Goal: Task Accomplishment & Management: Manage account settings

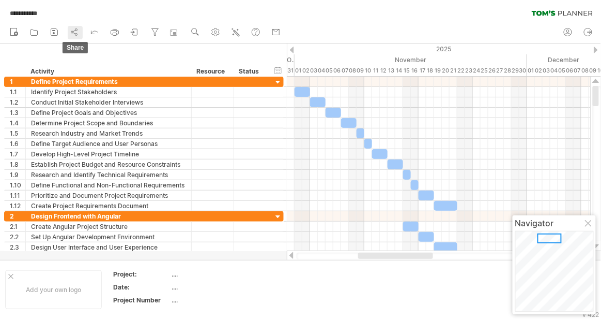
click at [72, 31] on icon at bounding box center [74, 32] width 10 height 10
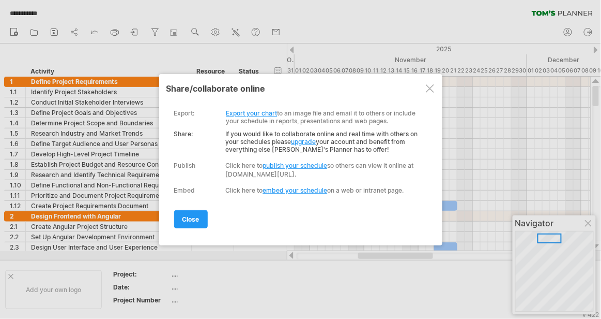
click at [237, 139] on div "Share: If you would like to collaborate online and real time with others on you…" at bounding box center [298, 139] width 249 height 28
click at [431, 86] on div at bounding box center [430, 88] width 8 height 8
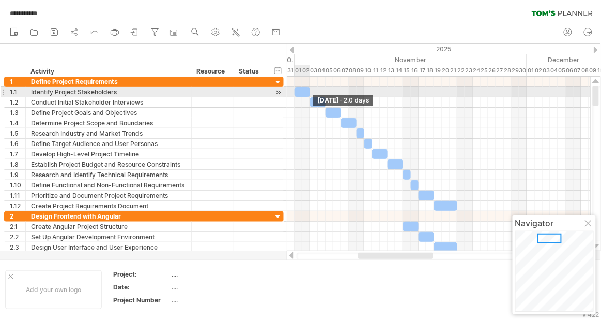
click at [311, 92] on span at bounding box center [310, 92] width 4 height 10
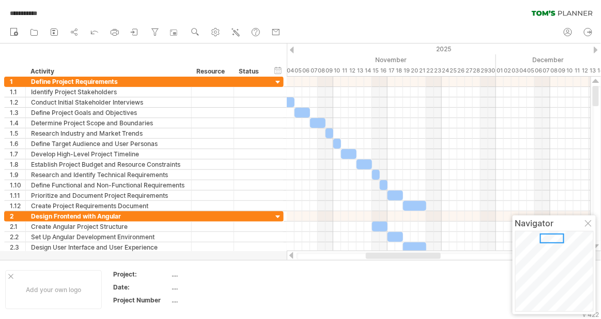
click at [416, 252] on div at bounding box center [403, 255] width 75 height 6
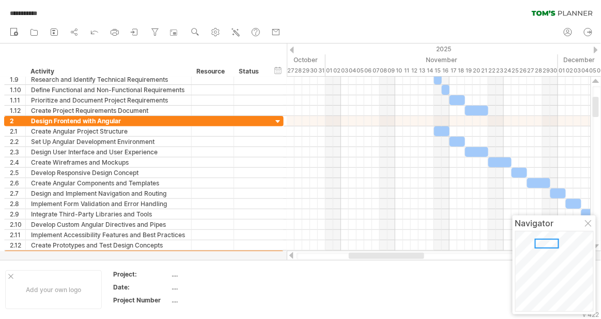
drag, startPoint x: 419, startPoint y: 255, endPoint x: 406, endPoint y: 235, distance: 23.7
click at [401, 252] on div at bounding box center [439, 255] width 305 height 10
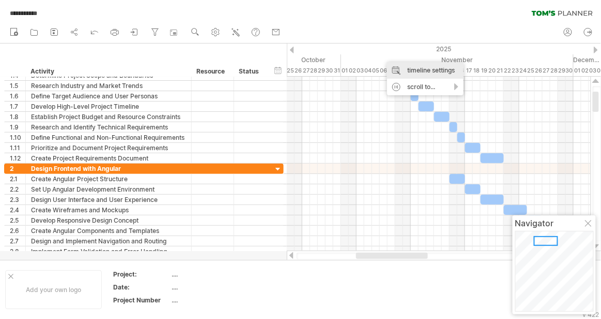
click at [428, 74] on div "timeline settings" at bounding box center [425, 70] width 77 height 17
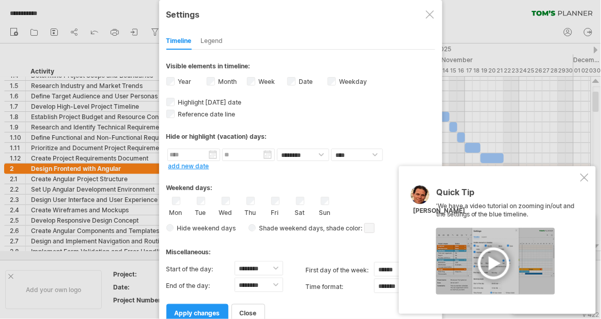
click at [262, 80] on label "Week visibility of weeknumbers Currently there is not enough space horizontally…" at bounding box center [266, 82] width 19 height 8
click at [210, 309] on span "apply changes" at bounding box center [198, 313] width 46 height 8
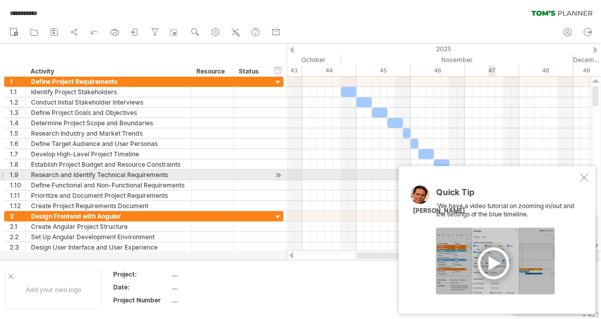
click at [591, 175] on div "Quick Tip 'We have a video tutorial on zooming in/out and the settings of the b…" at bounding box center [497, 239] width 197 height 147
click at [584, 175] on div at bounding box center [585, 177] width 8 height 8
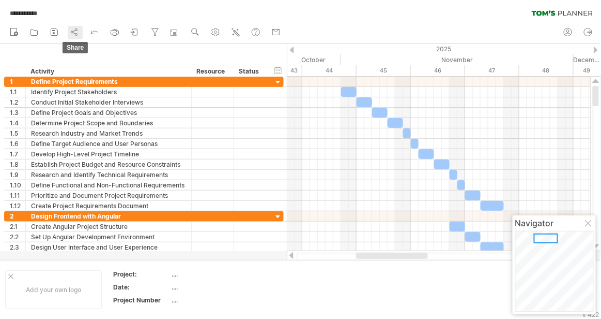
click at [71, 30] on icon at bounding box center [74, 32] width 10 height 10
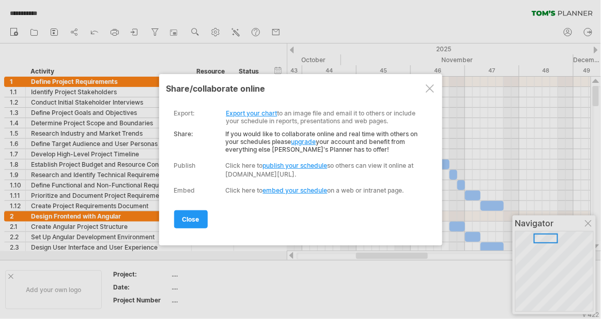
click at [301, 138] on link "upgrade" at bounding box center [304, 142] width 25 height 8
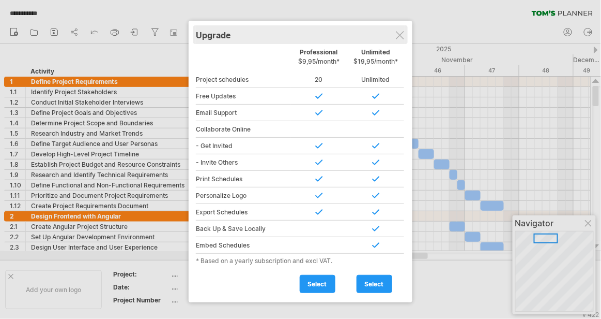
click at [394, 37] on div "Upgrade" at bounding box center [300, 34] width 209 height 19
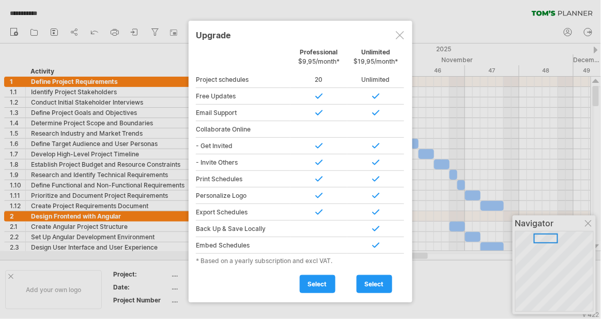
click at [403, 33] on div at bounding box center [400, 35] width 8 height 8
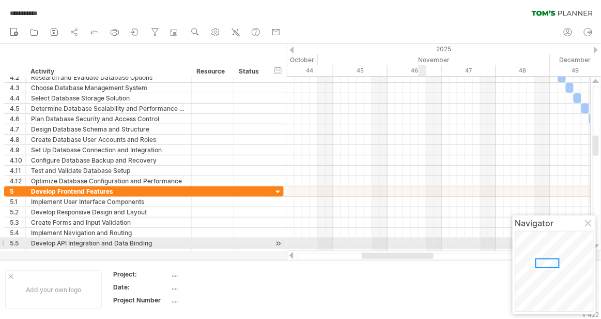
drag, startPoint x: 429, startPoint y: 253, endPoint x: 420, endPoint y: 246, distance: 11.1
click at [420, 246] on div "**********" at bounding box center [300, 159] width 601 height 319
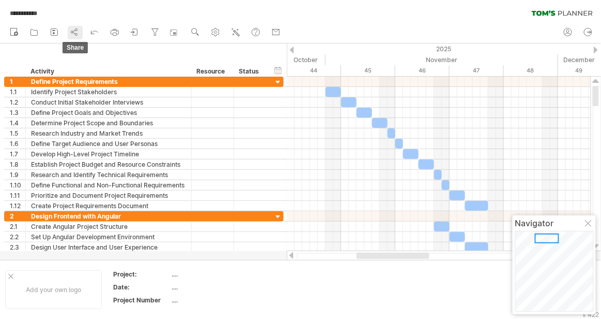
click at [73, 30] on icon at bounding box center [74, 32] width 10 height 10
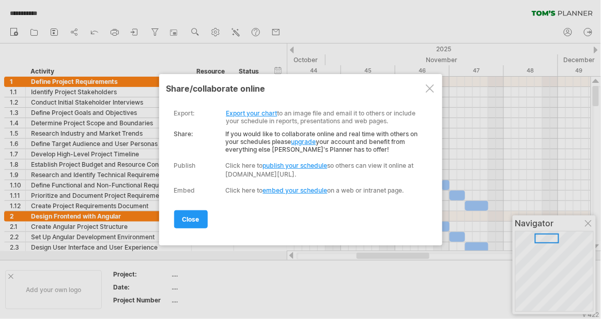
click at [304, 139] on link "upgrade" at bounding box center [304, 142] width 25 height 8
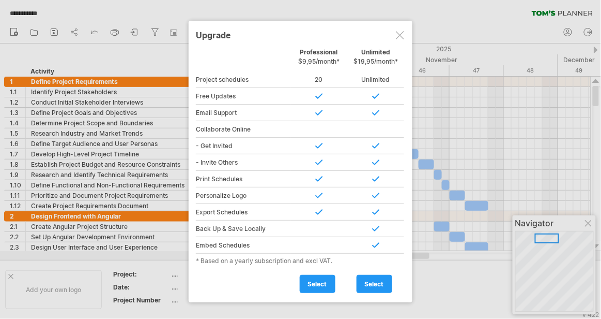
drag, startPoint x: 336, startPoint y: 64, endPoint x: 291, endPoint y: 62, distance: 45.0
click at [291, 62] on div "Professional $9,95/month*" at bounding box center [319, 59] width 57 height 22
click at [398, 34] on div at bounding box center [400, 35] width 8 height 8
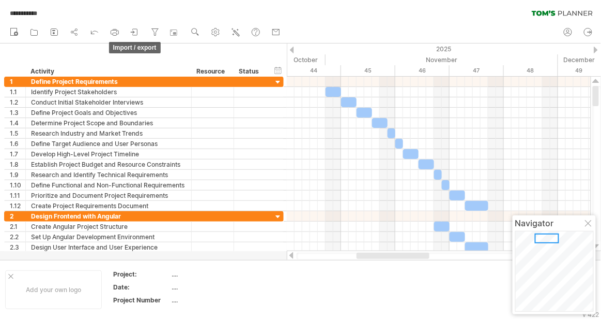
click at [133, 34] on icon at bounding box center [135, 32] width 10 height 10
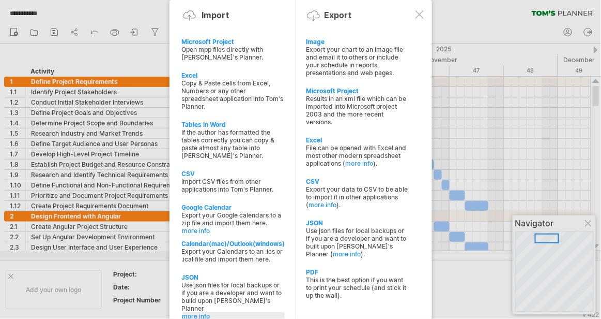
click at [204, 312] on link "more info" at bounding box center [234, 316] width 102 height 8
